Goal: Information Seeking & Learning: Check status

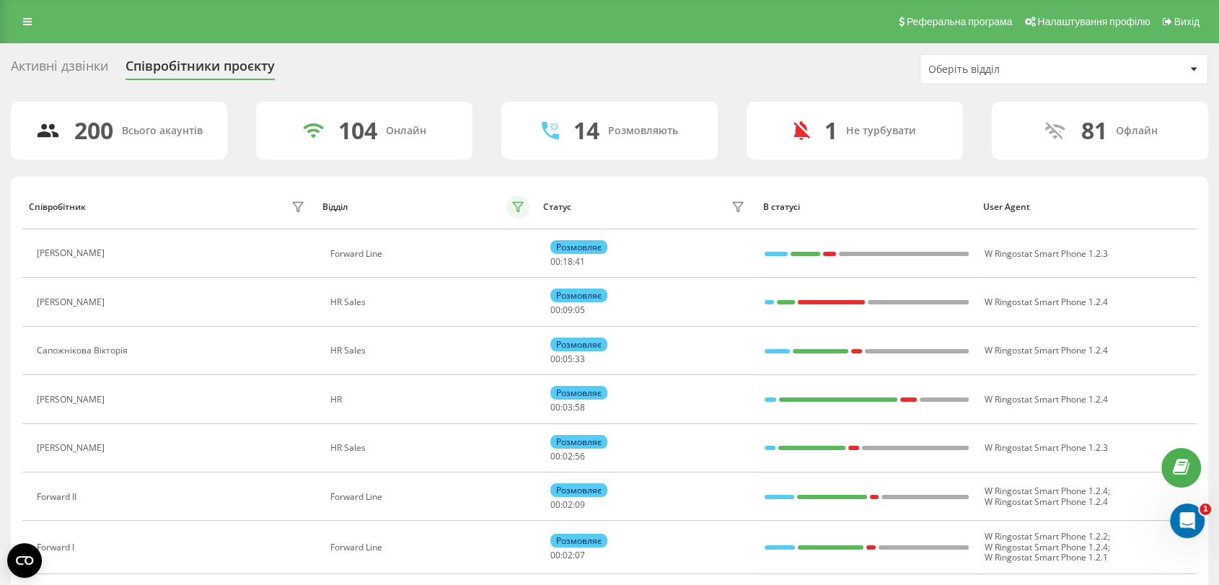
click at [512, 208] on icon at bounding box center [518, 207] width 12 height 12
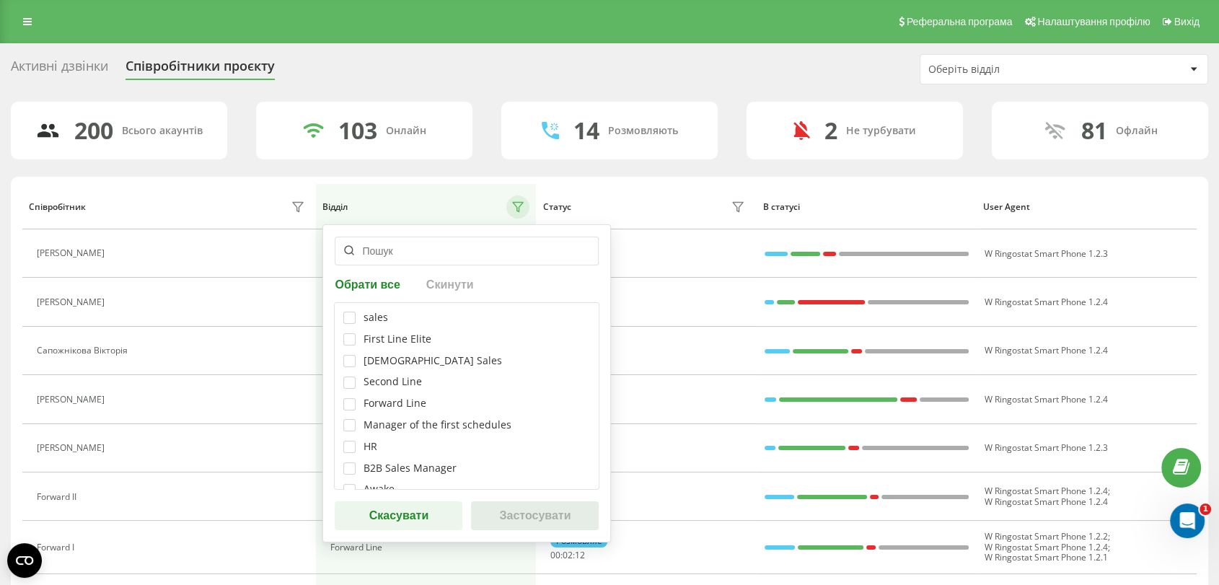
click at [397, 410] on div "Forward Line" at bounding box center [395, 403] width 63 height 12
click at [352, 398] on label at bounding box center [349, 398] width 12 height 0
checkbox input "true"
click at [574, 514] on button "Застосувати" at bounding box center [535, 515] width 128 height 29
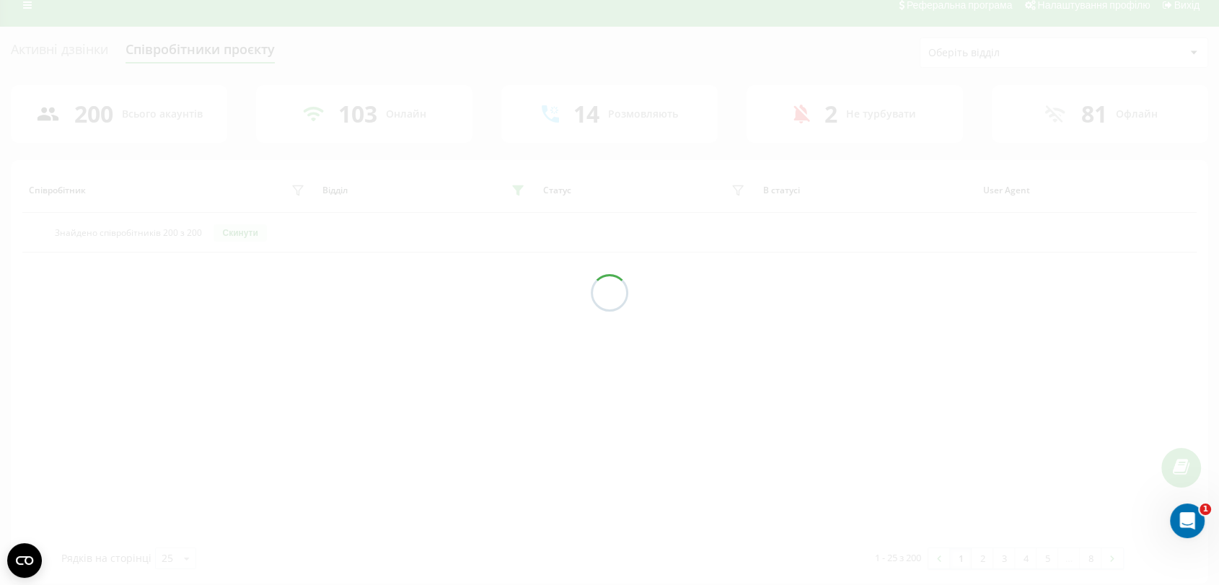
scroll to position [26, 0]
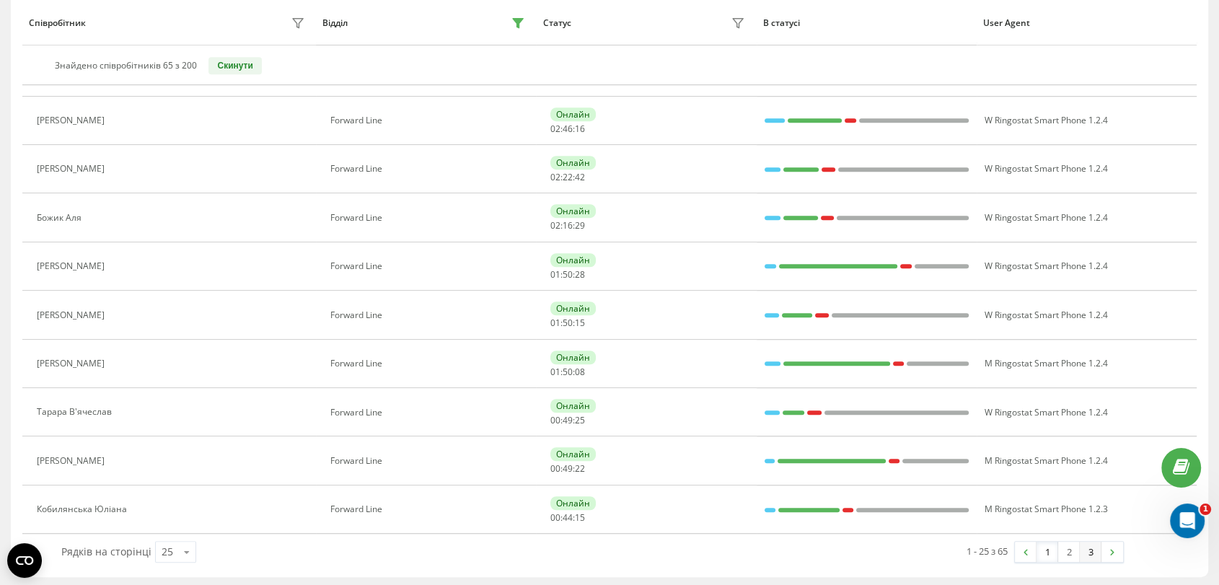
click at [1094, 551] on link "3" at bounding box center [1091, 552] width 22 height 20
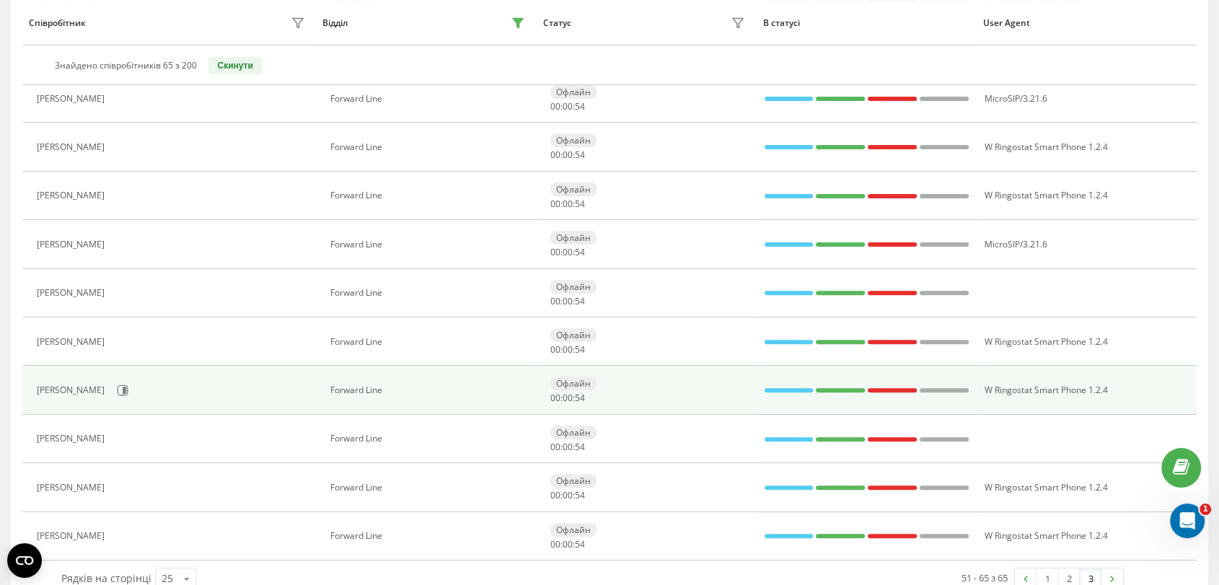
scroll to position [466, 0]
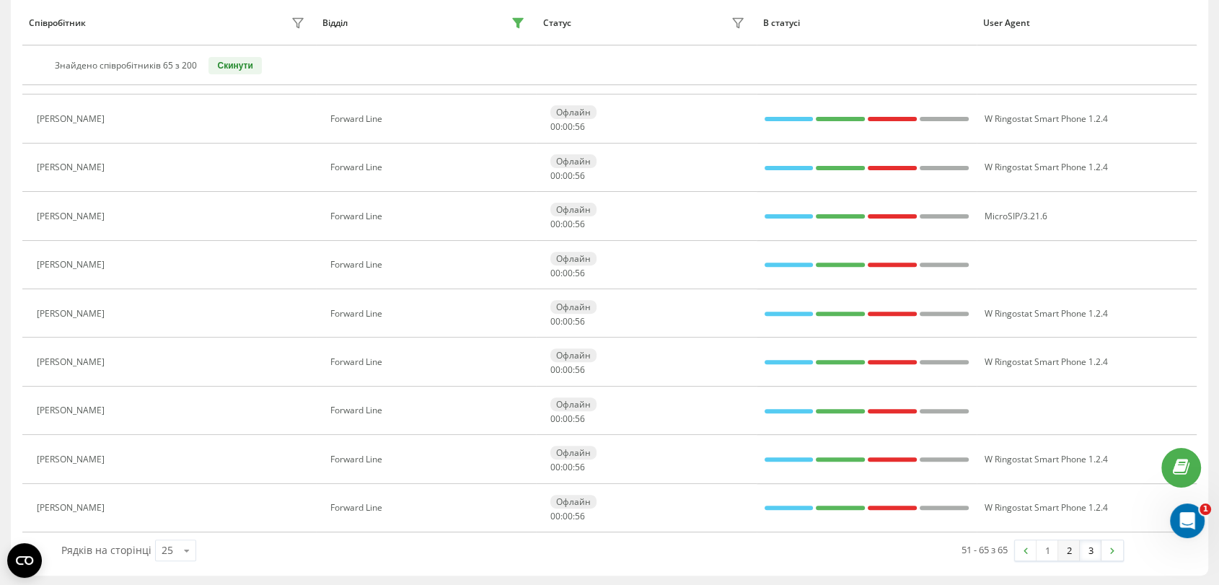
click at [1072, 553] on link "2" at bounding box center [1069, 550] width 22 height 20
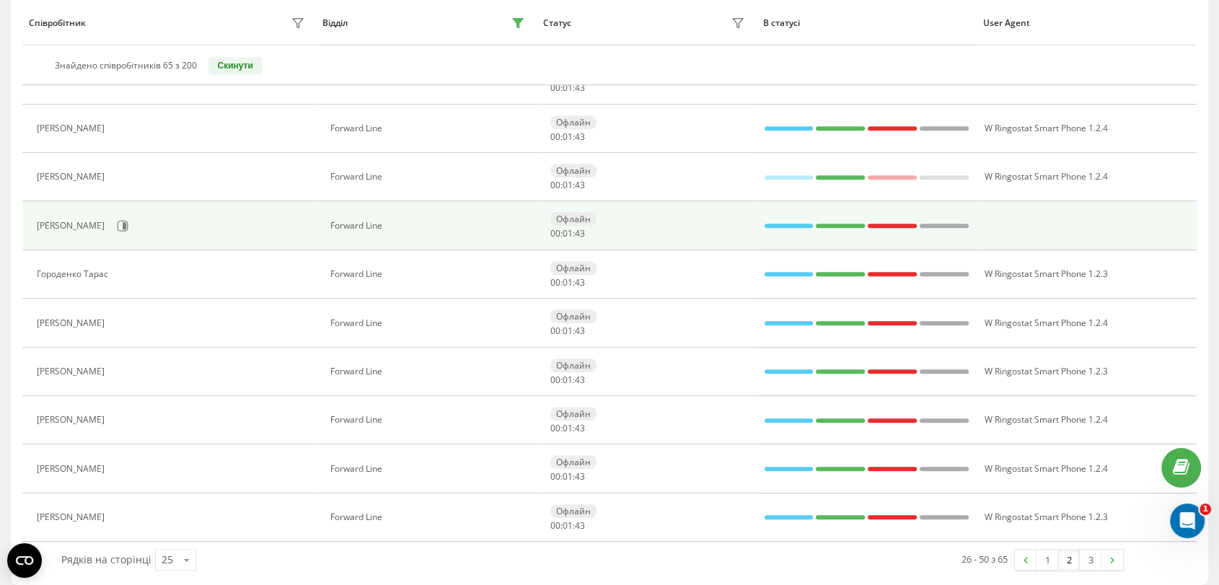
scroll to position [952, 0]
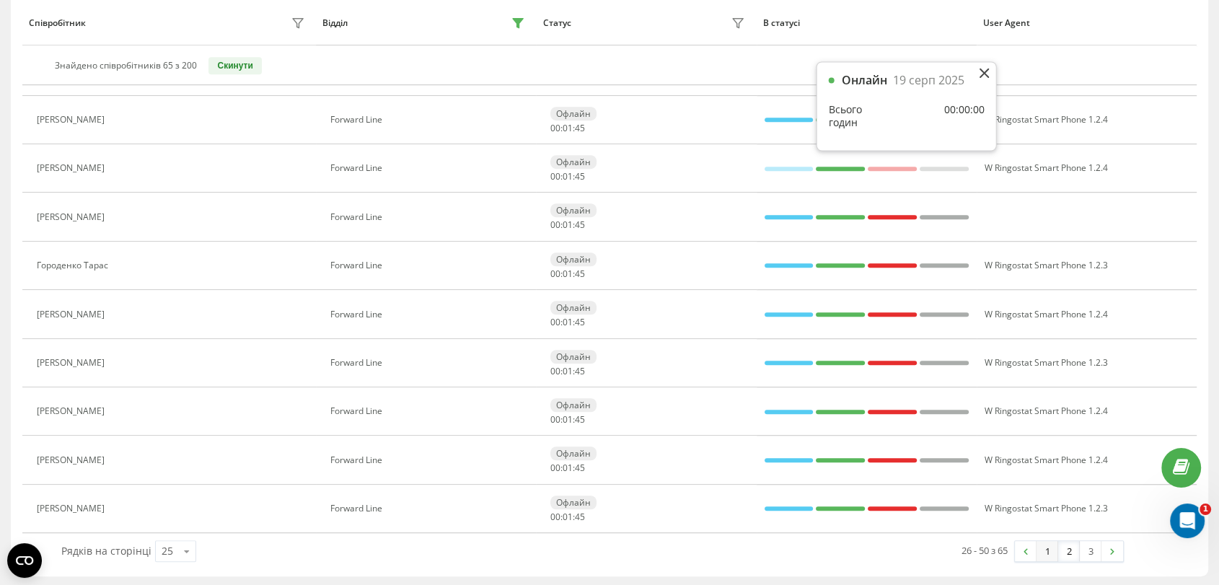
click at [1039, 550] on link "1" at bounding box center [1048, 551] width 22 height 20
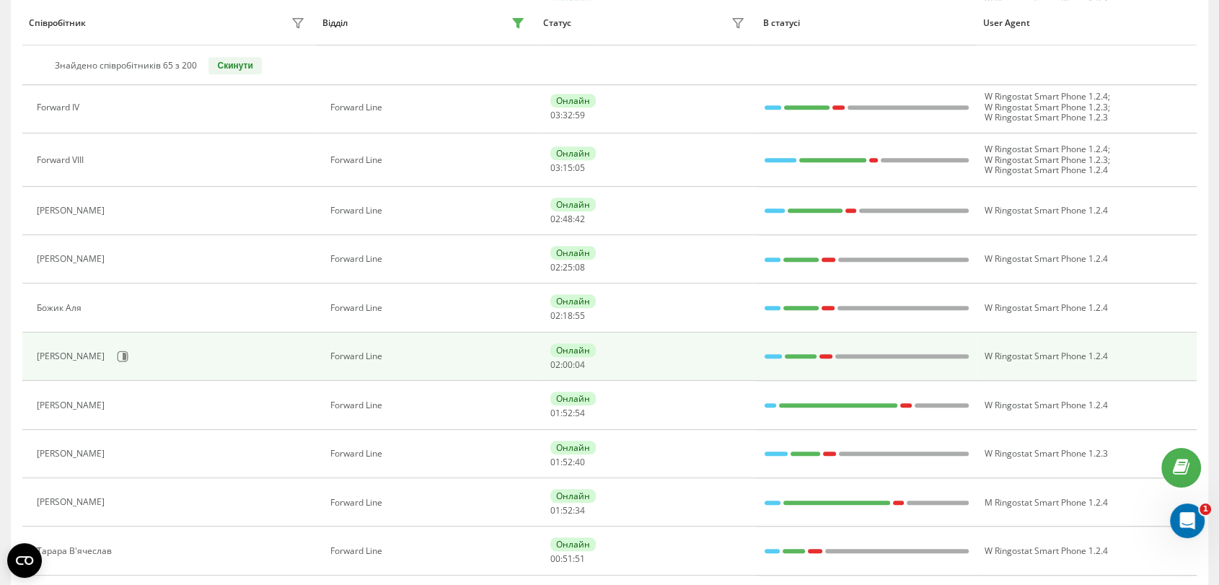
scroll to position [972, 0]
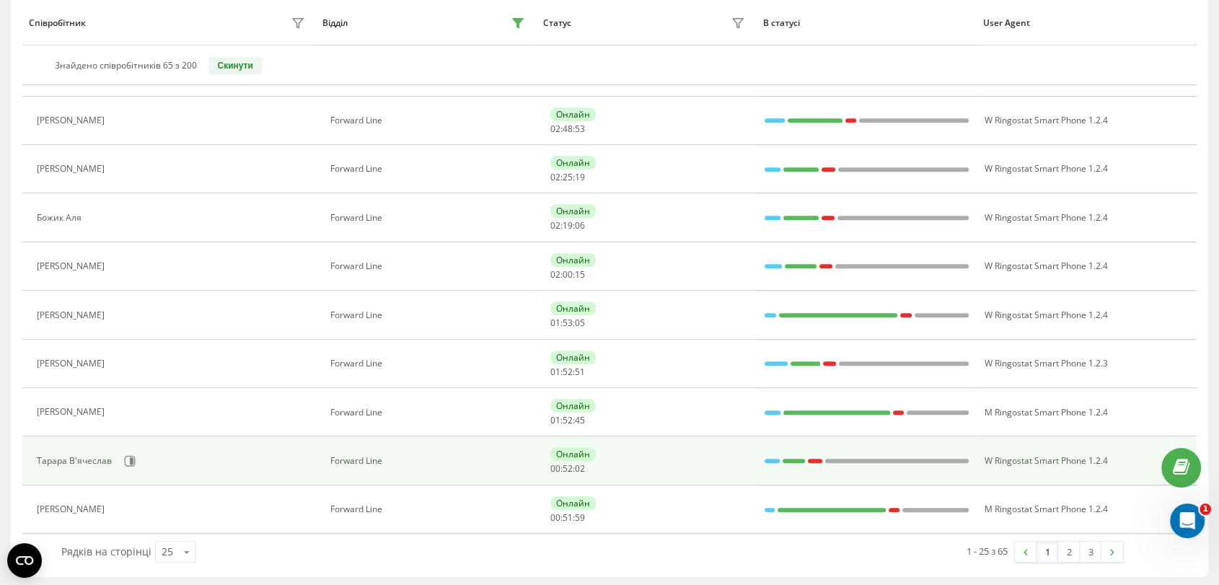
click at [100, 456] on div "Тарара В'ячеслав" at bounding box center [76, 461] width 79 height 10
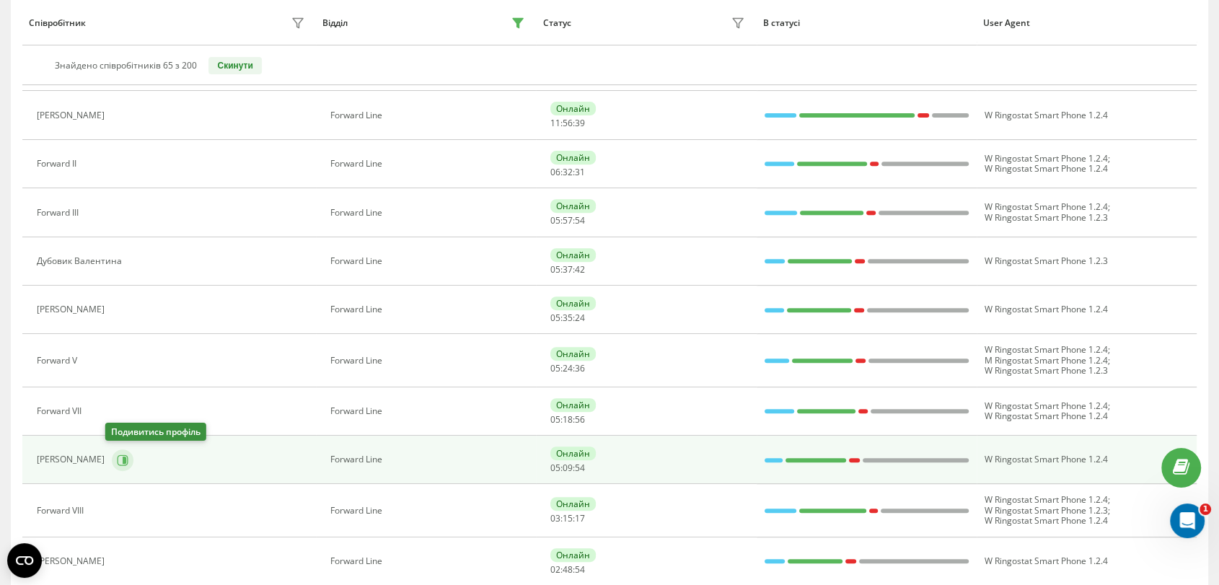
click at [120, 454] on icon at bounding box center [123, 460] width 12 height 12
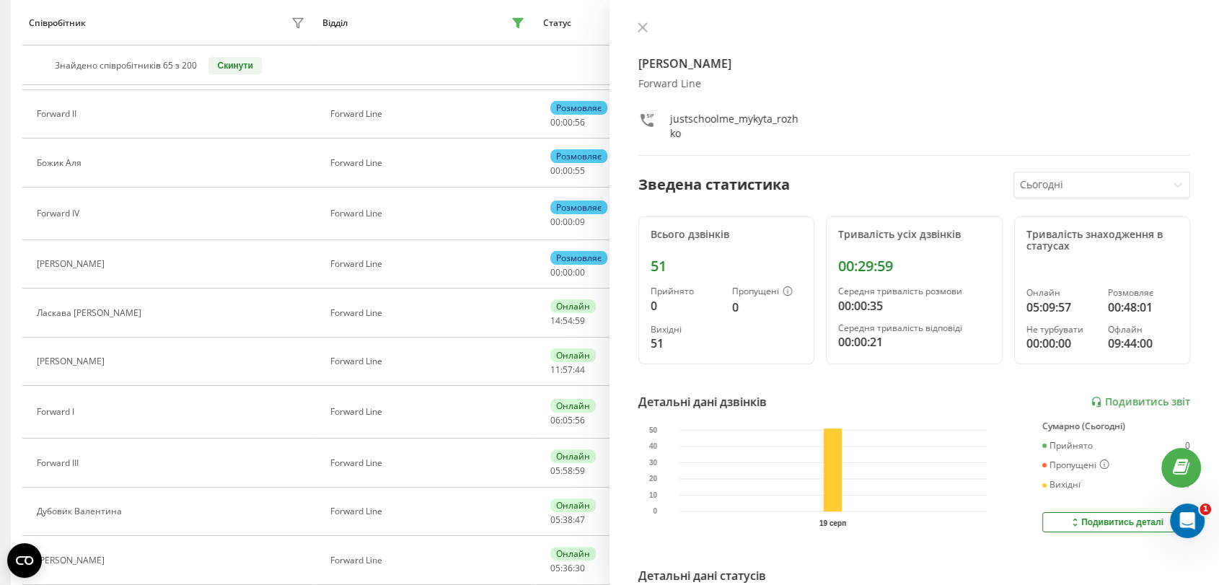
scroll to position [205, 0]
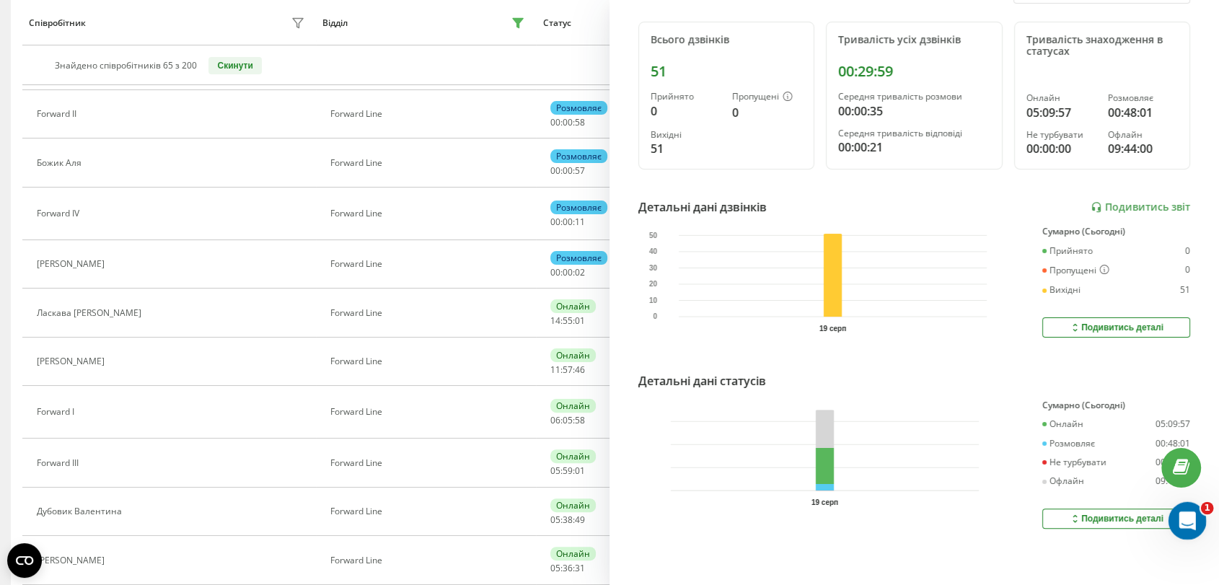
click at [1189, 516] on icon "Відкрити програму для спілкування Intercom" at bounding box center [1186, 519] width 24 height 24
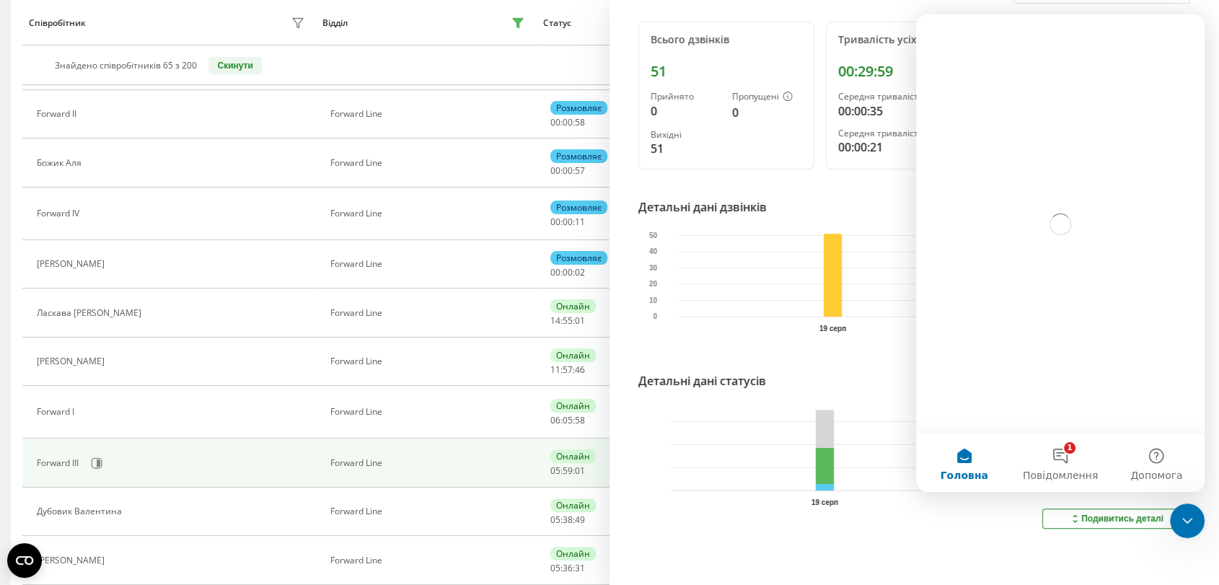
scroll to position [0, 0]
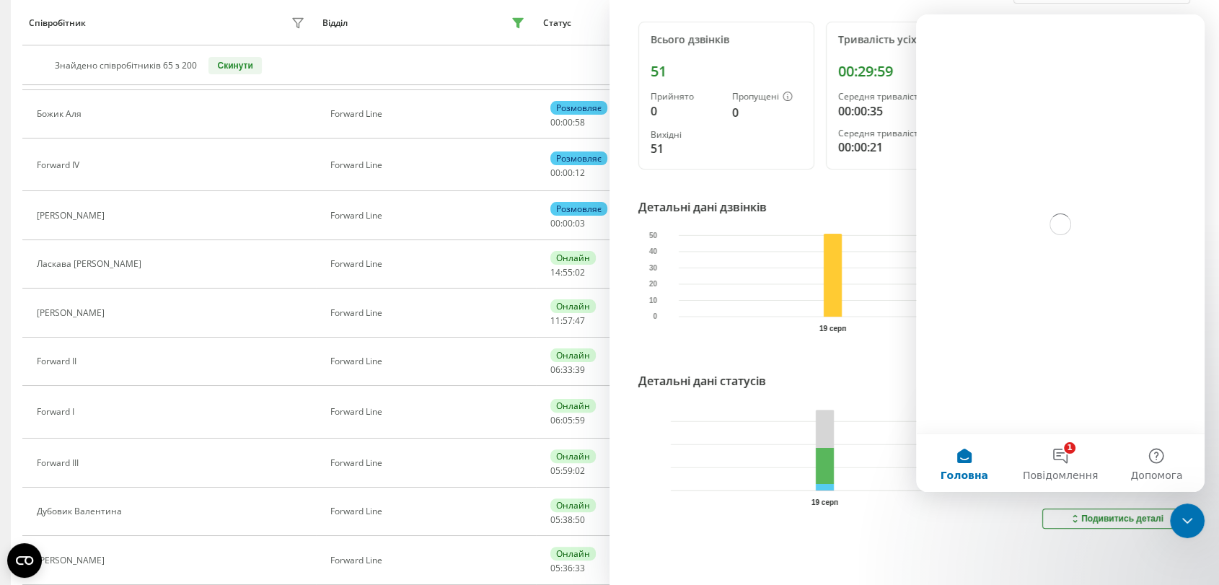
click at [457, 439] on td "Forward Line" at bounding box center [426, 412] width 220 height 53
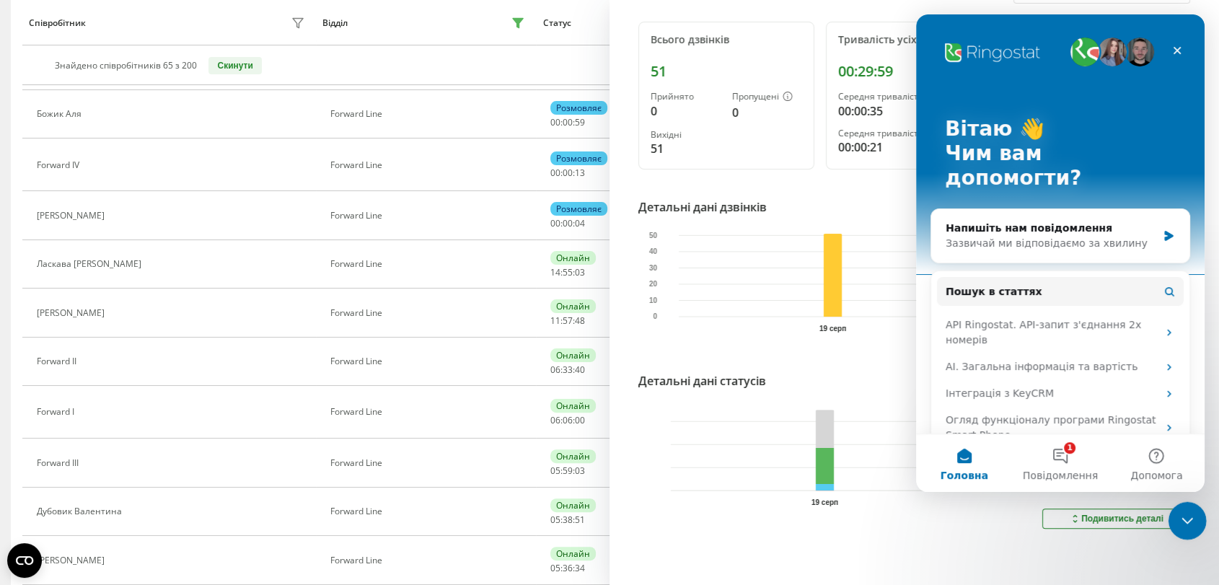
click at [1191, 524] on icon "Закрити програму для спілкування Intercom" at bounding box center [1185, 518] width 17 height 17
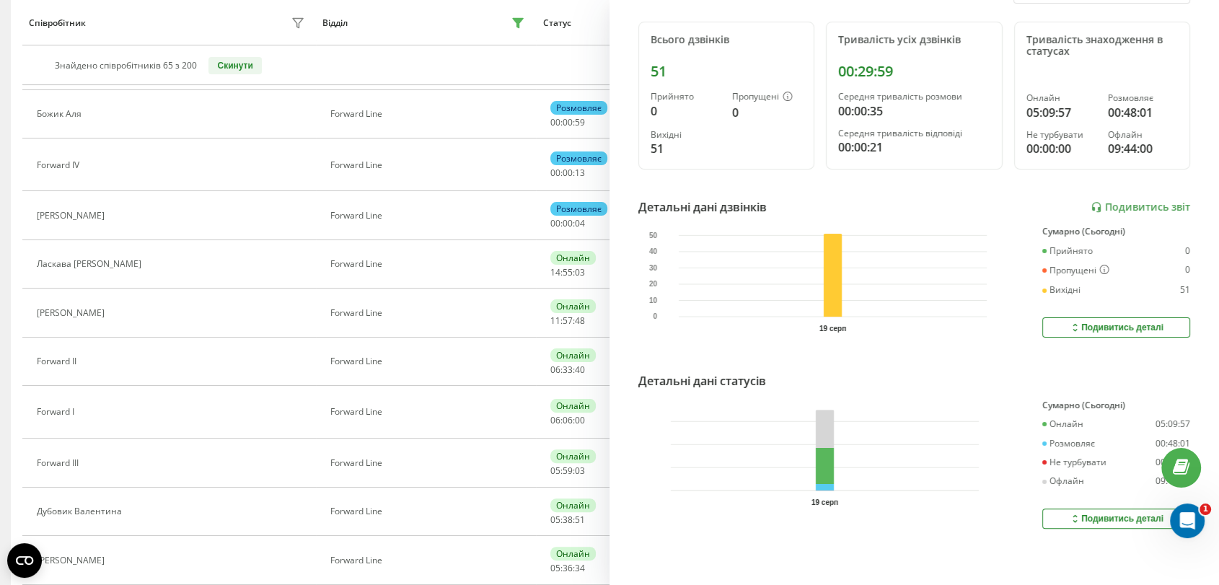
click at [1188, 467] on icon at bounding box center [1181, 468] width 17 height 14
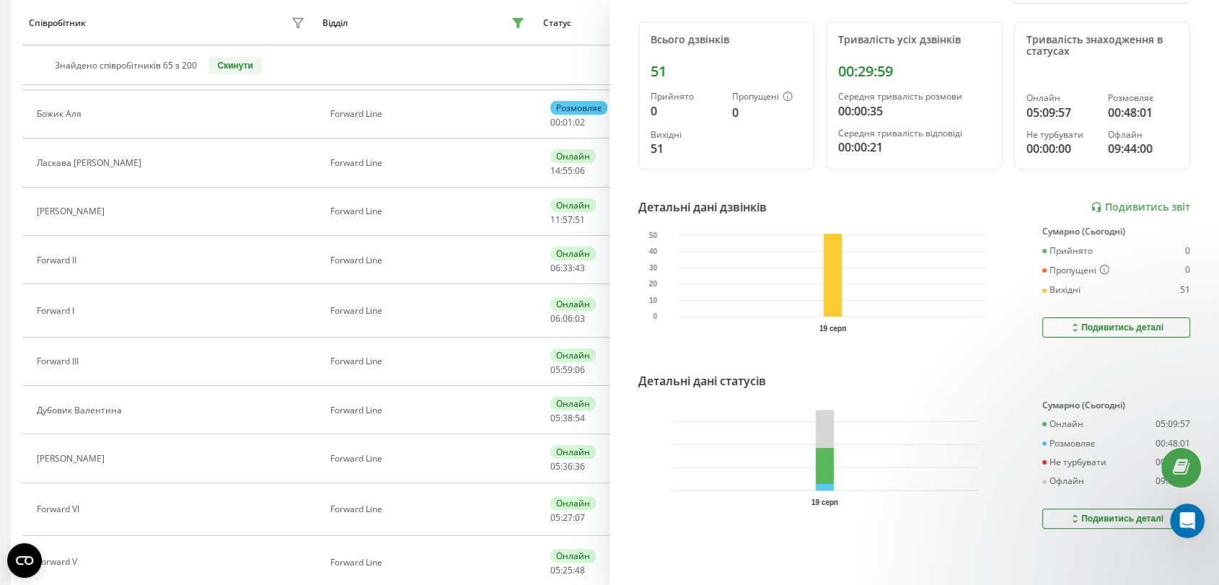
click at [504, 82] on th "Знайдено співробітників 65 з 200 Скинути" at bounding box center [609, 65] width 1174 height 40
click at [504, 66] on div "Знайдено співробітників 65 з 200 Скинути" at bounding box center [609, 65] width 1161 height 17
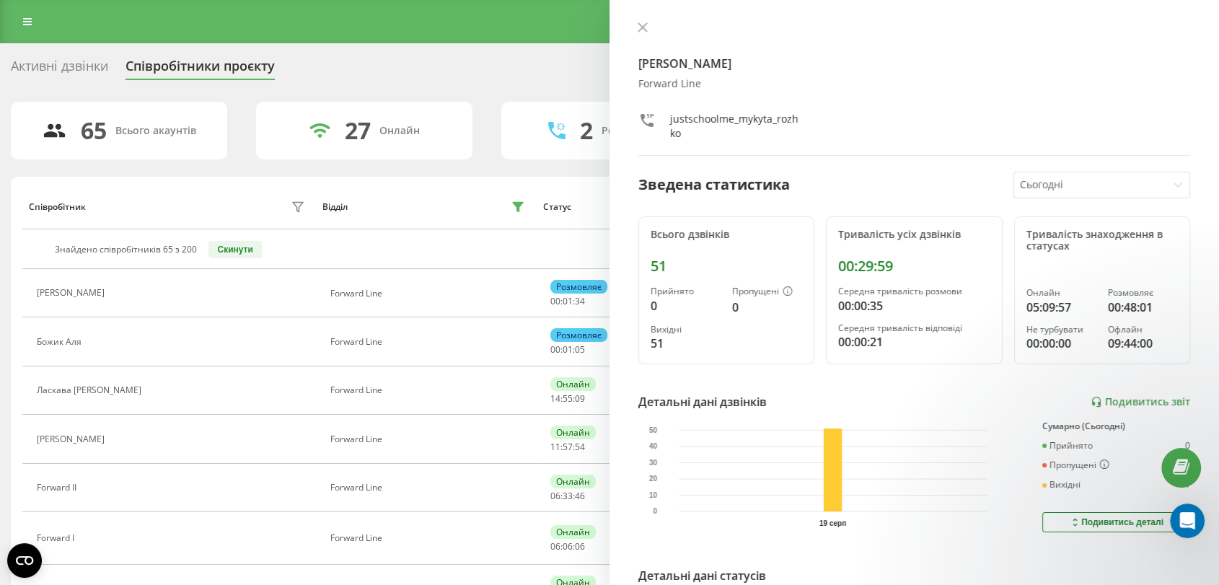
click at [641, 22] on icon at bounding box center [643, 27] width 10 height 10
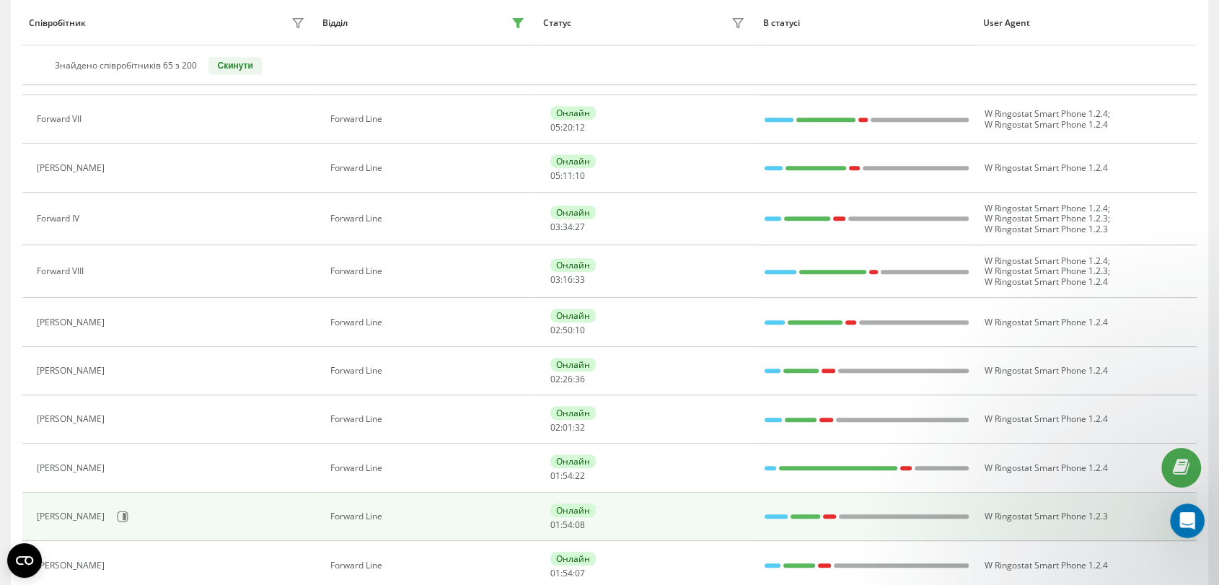
scroll to position [972, 0]
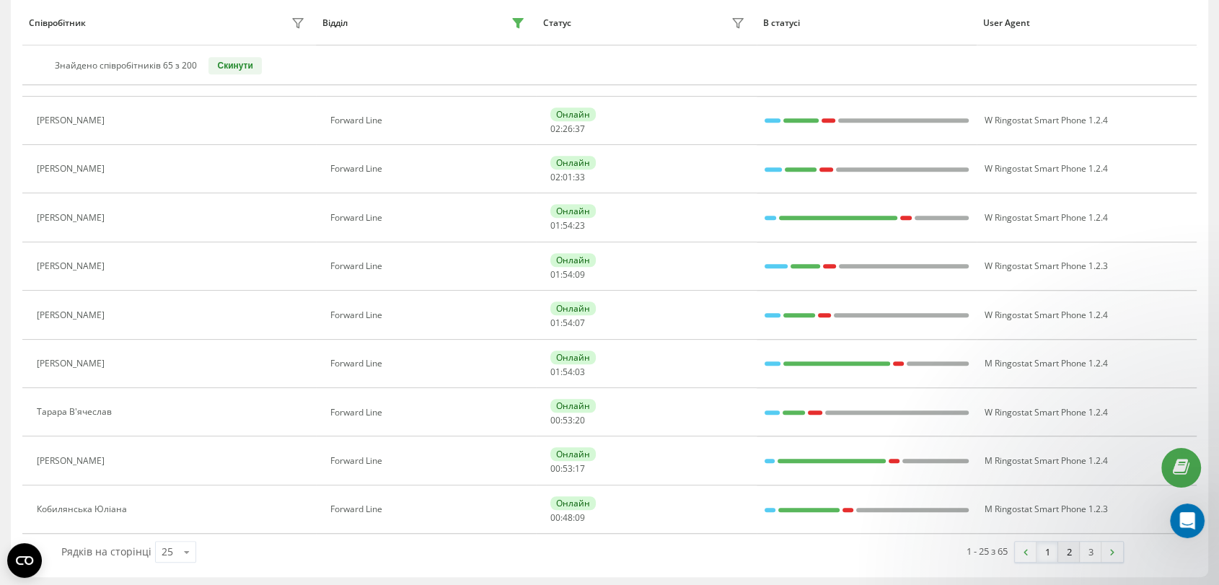
click at [1068, 548] on link "2" at bounding box center [1069, 552] width 22 height 20
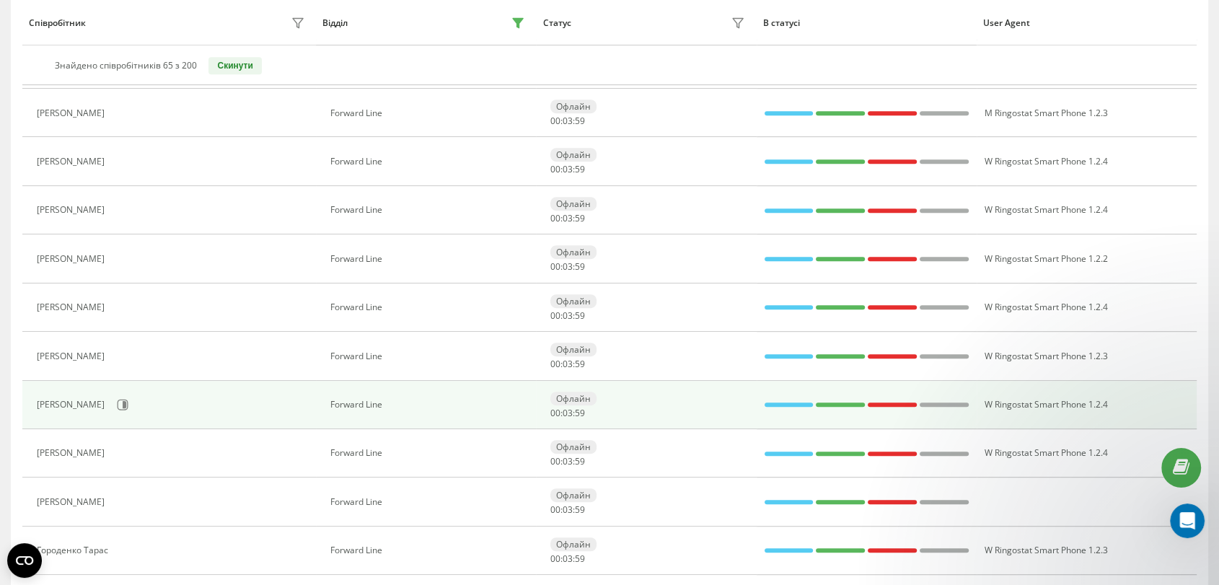
scroll to position [734, 0]
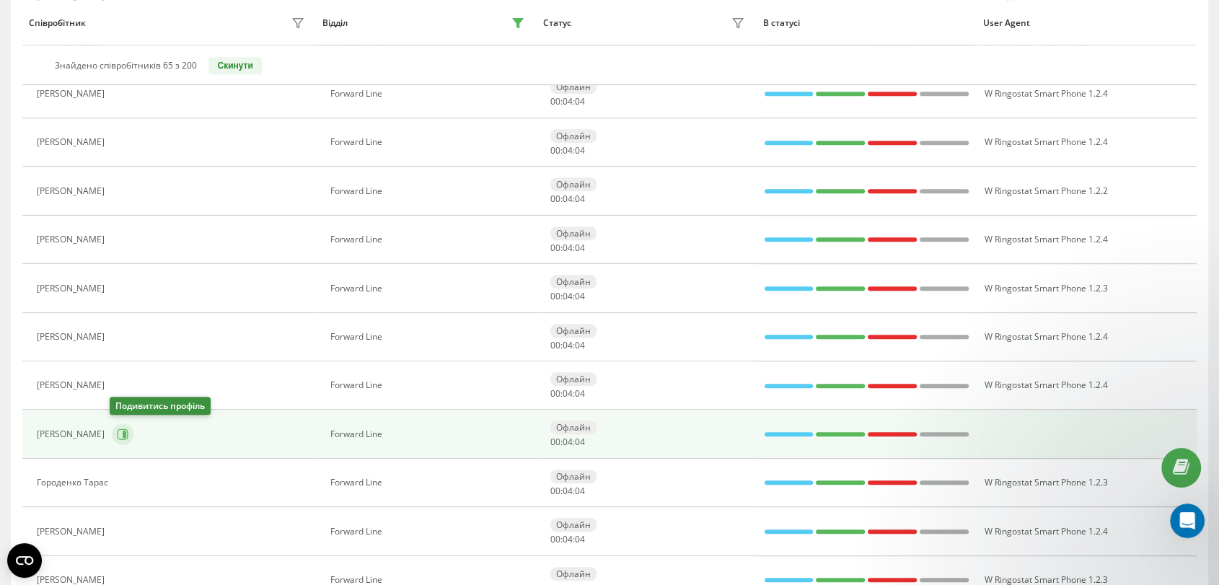
click at [114, 432] on button at bounding box center [123, 434] width 22 height 22
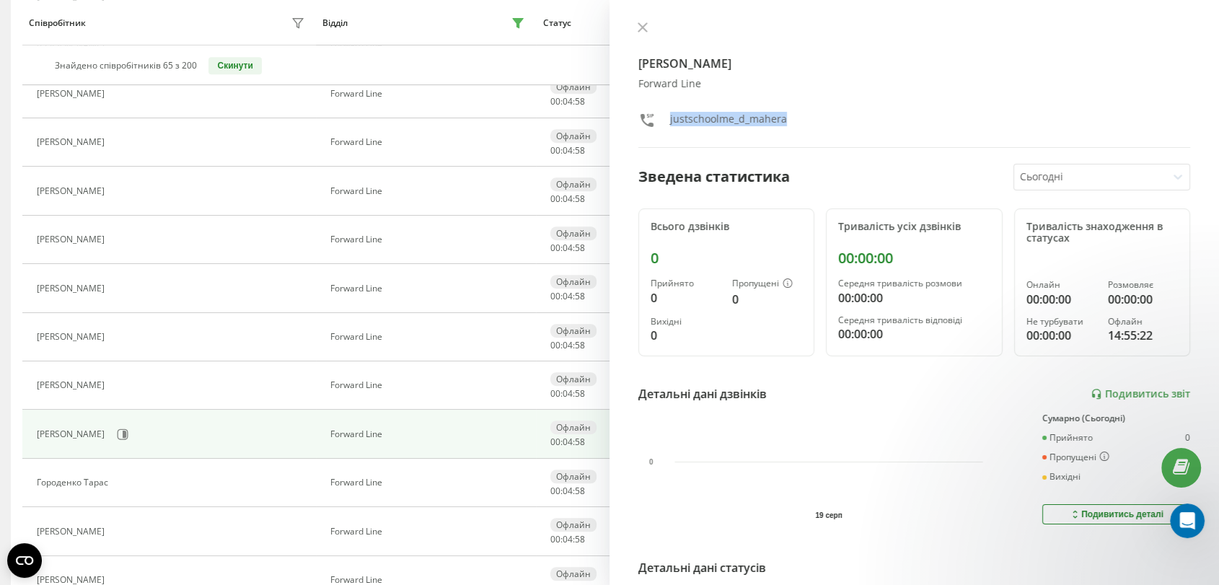
drag, startPoint x: 797, startPoint y: 112, endPoint x: 664, endPoint y: 118, distance: 133.6
click at [664, 118] on div "justschoolme_d_mahera" at bounding box center [720, 122] width 164 height 21
copy div "justschoolme_d_mahera"
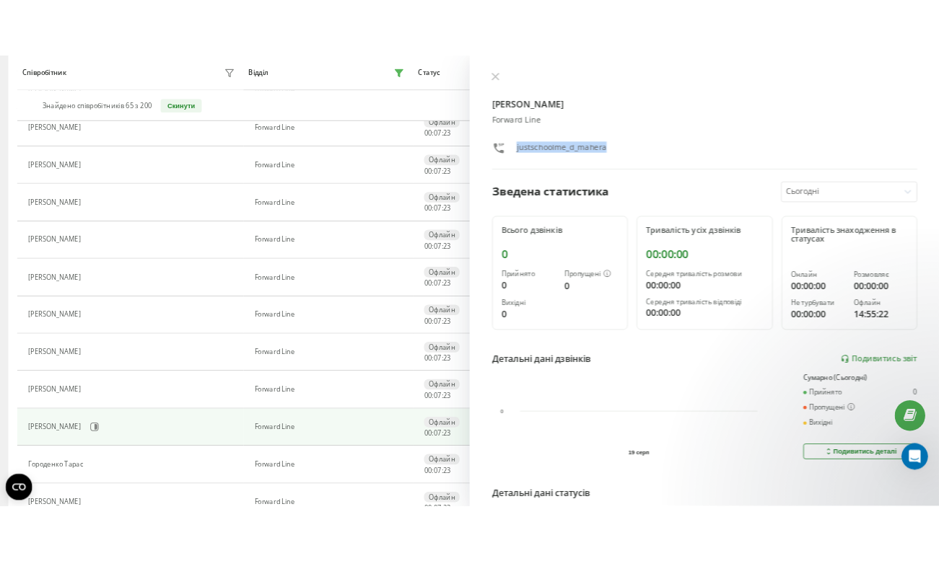
scroll to position [783, 0]
